Goal: Information Seeking & Learning: Learn about a topic

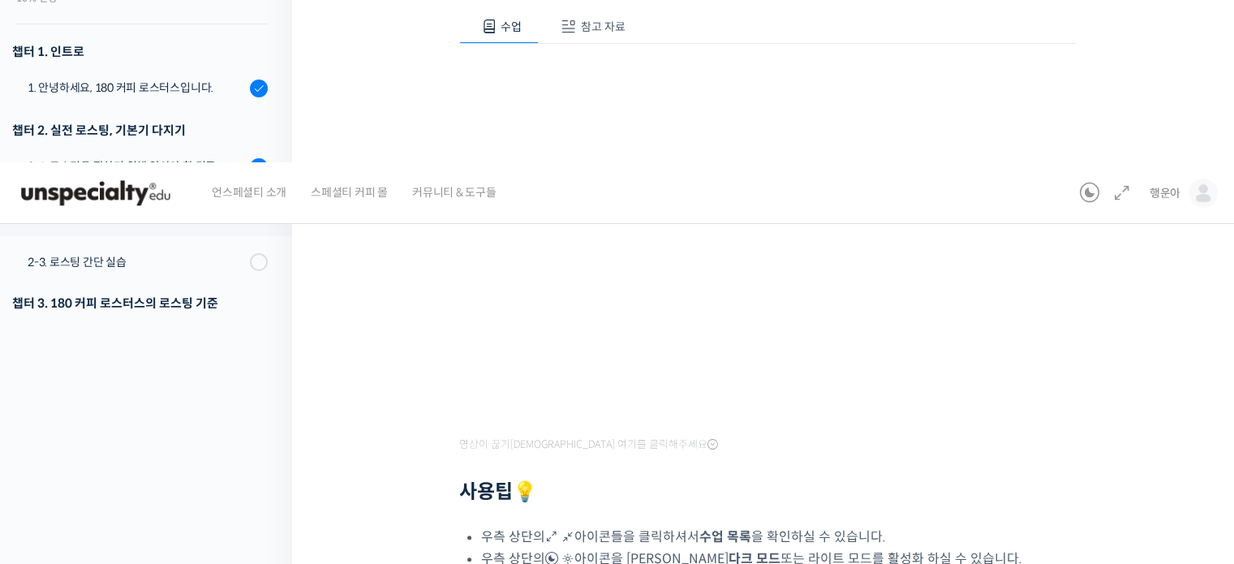
scroll to position [364, 0]
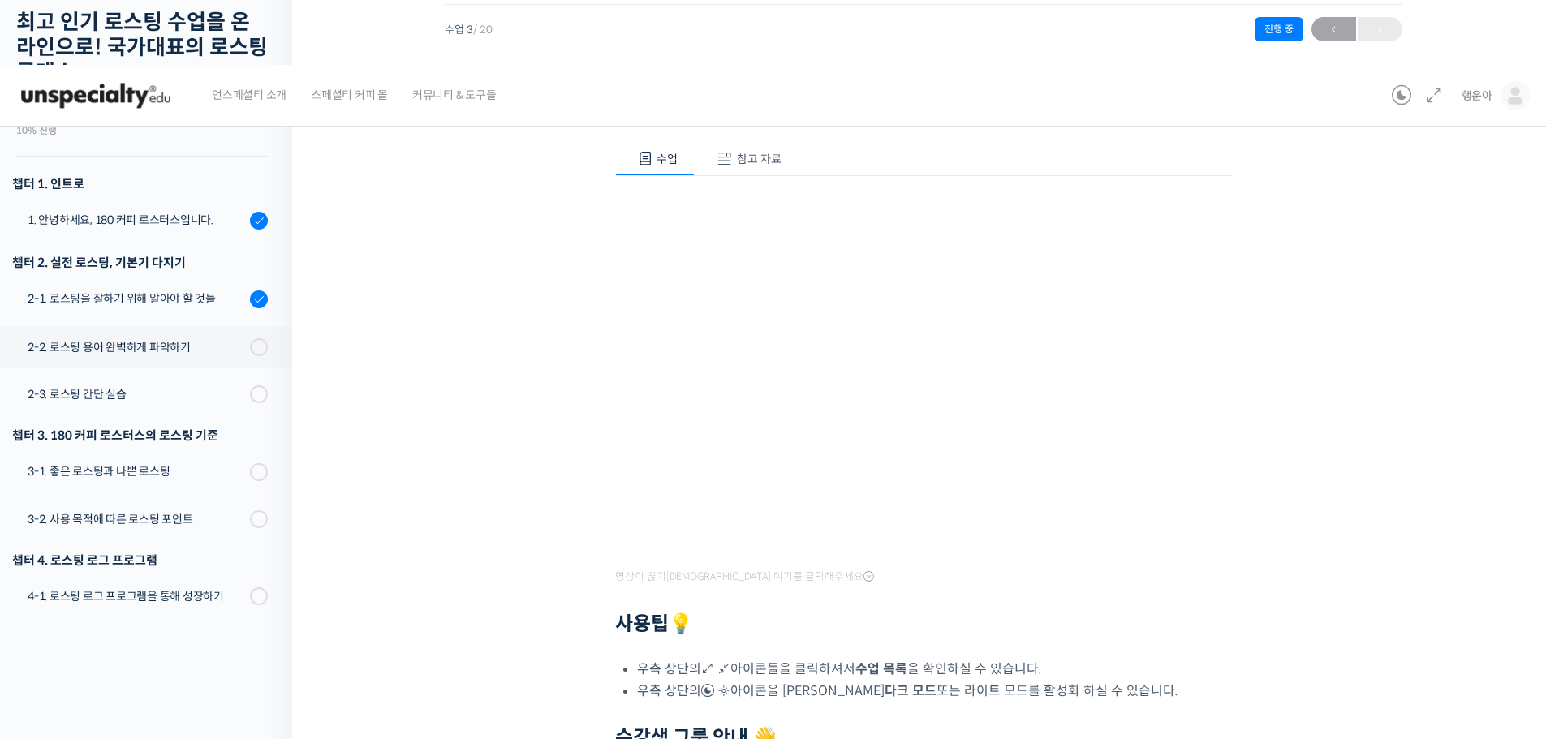
scroll to position [398, 0]
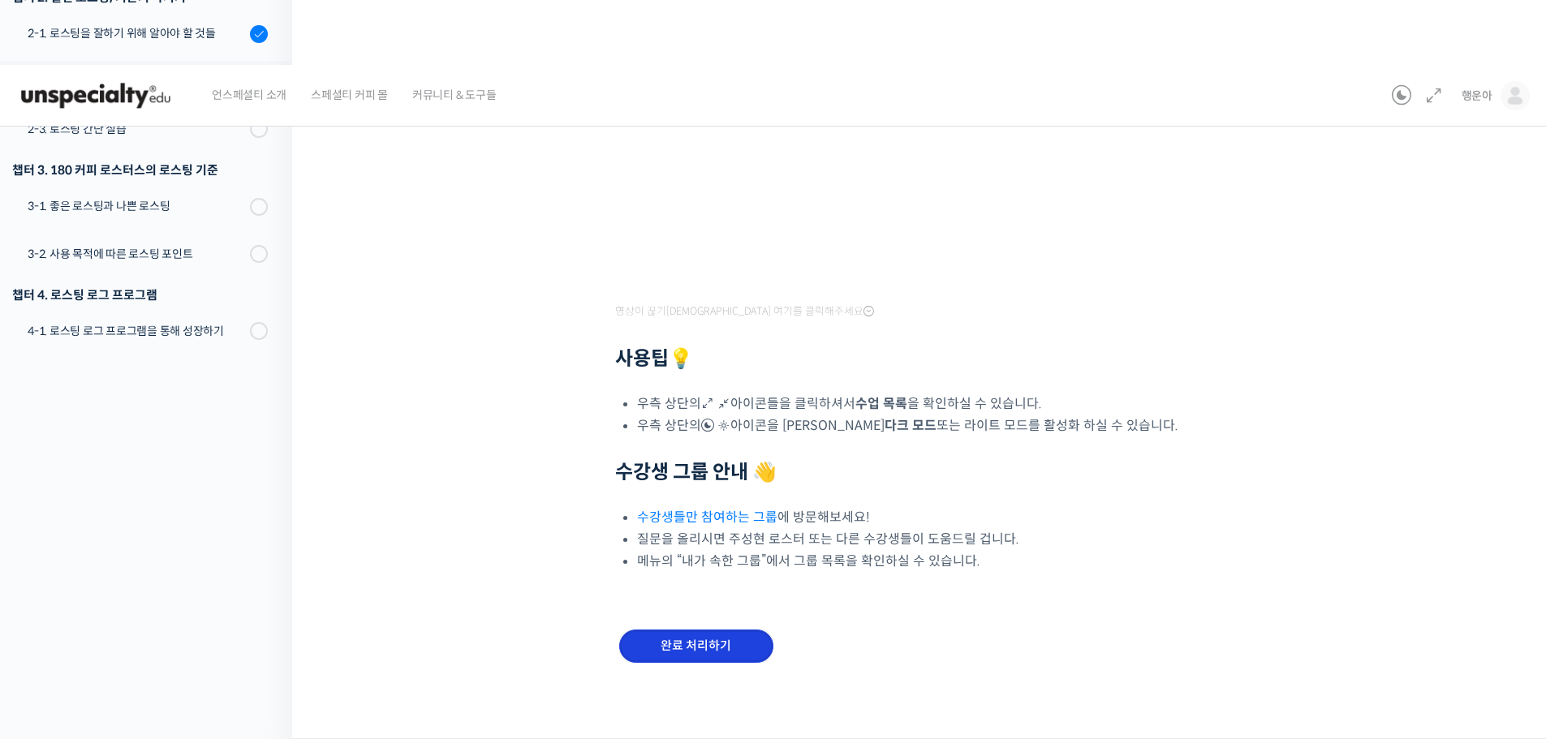
click at [691, 563] on input "완료 처리하기" at bounding box center [696, 646] width 154 height 33
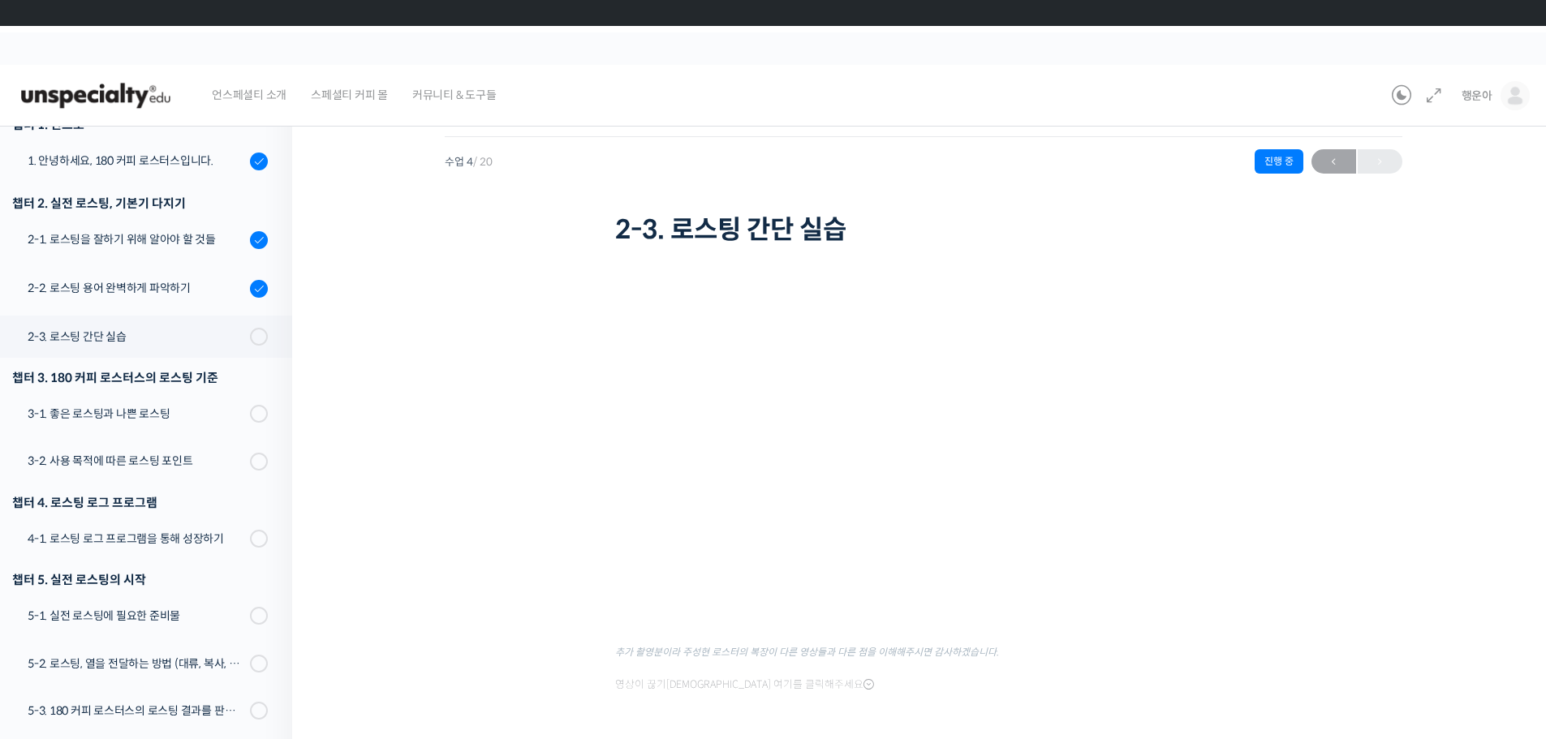
scroll to position [188, 0]
click at [213, 351] on link "2-3. 로스팅 간단 실습" at bounding box center [142, 340] width 300 height 42
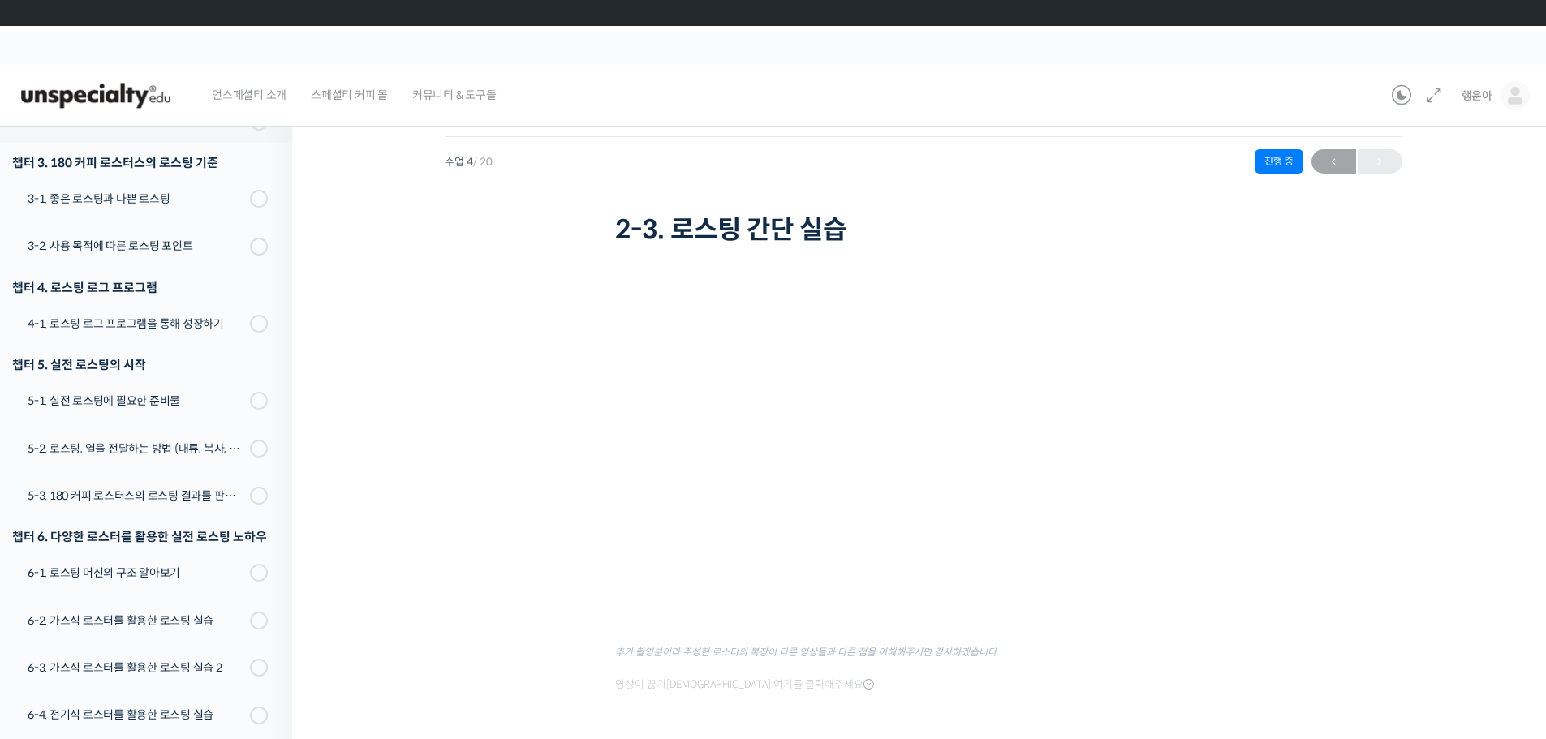
scroll to position [413, 0]
